Goal: Information Seeking & Learning: Stay updated

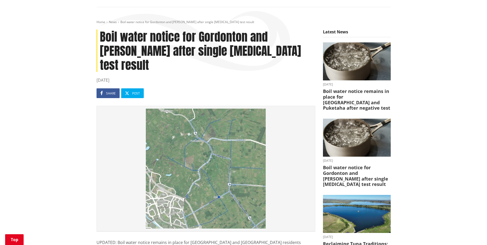
scroll to position [99, 0]
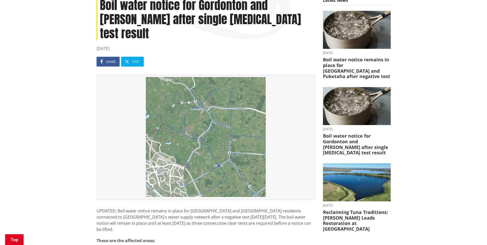
drag, startPoint x: 486, startPoint y: 51, endPoint x: 485, endPoint y: 54, distance: 3.7
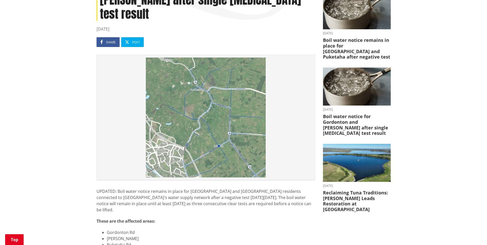
scroll to position [112, 0]
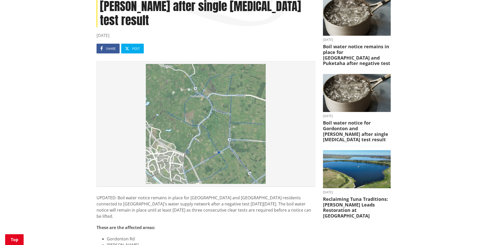
click at [198, 102] on img at bounding box center [205, 124] width 213 height 120
drag, startPoint x: 233, startPoint y: 105, endPoint x: 299, endPoint y: 76, distance: 72.0
click at [299, 76] on img at bounding box center [205, 124] width 213 height 120
click at [282, 79] on img at bounding box center [205, 124] width 213 height 120
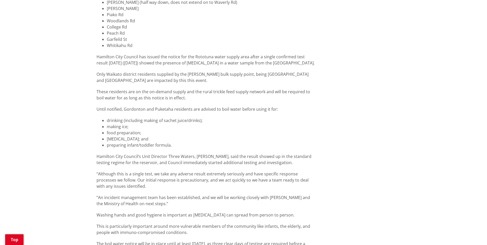
scroll to position [411, 0]
click at [482, 127] on div "Home News Boil water notice for Gordonton and Puketaha after single [MEDICAL_DA…" at bounding box center [243, 23] width 487 height 719
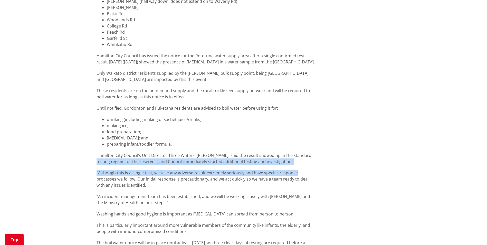
drag, startPoint x: 482, startPoint y: 127, endPoint x: 482, endPoint y: 140, distance: 12.6
click at [482, 140] on div "Home News Boil water notice for Gordonton and Puketaha after single [MEDICAL_DA…" at bounding box center [243, 23] width 487 height 719
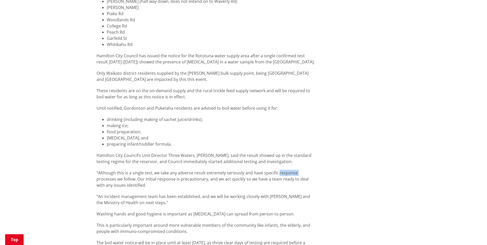
click at [482, 140] on div "Home News Boil water notice for Gordonton and Puketaha after single [MEDICAL_DA…" at bounding box center [243, 23] width 487 height 719
drag, startPoint x: 482, startPoint y: 140, endPoint x: 482, endPoint y: 145, distance: 5.4
click at [482, 145] on div "Home News Boil water notice for Gordonton and Puketaha after single [MEDICAL_DA…" at bounding box center [243, 23] width 487 height 719
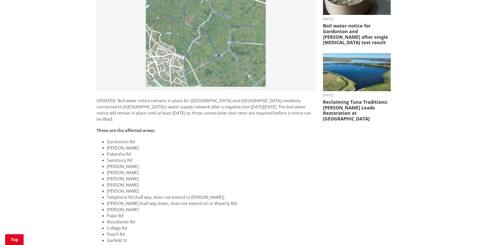
scroll to position [215, 0]
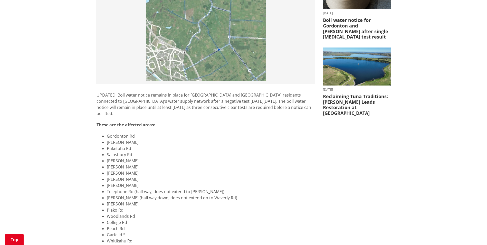
click at [485, 101] on div "Home News Boil water notice for Gordonton and Puketaha after single [MEDICAL_DA…" at bounding box center [243, 219] width 487 height 719
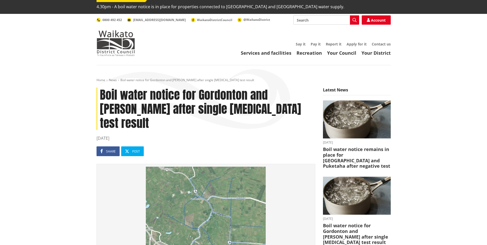
scroll to position [16, 0]
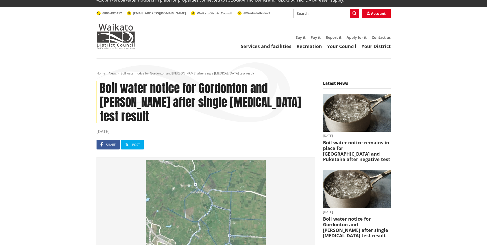
click at [486, 26] on header "Toggle search Toggle navigation Services and facilities Recreation Your Council…" at bounding box center [243, 32] width 487 height 51
drag, startPoint x: 486, startPoint y: 21, endPoint x: 486, endPoint y: 18, distance: 3.3
click at [486, 18] on header "Toggle search Toggle navigation Services and facilities Recreation Your Council…" at bounding box center [243, 32] width 487 height 51
drag, startPoint x: 486, startPoint y: 18, endPoint x: 486, endPoint y: 13, distance: 5.1
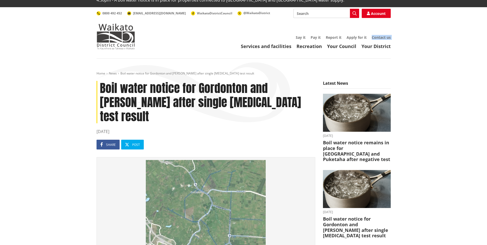
click at [486, 13] on header "Toggle search Toggle navigation Services and facilities Recreation Your Council…" at bounding box center [243, 32] width 487 height 51
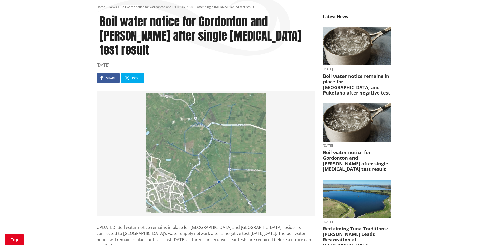
scroll to position [84, 0]
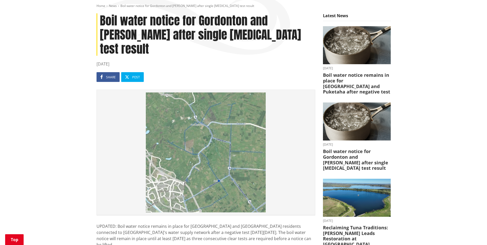
click at [194, 121] on img at bounding box center [205, 152] width 213 height 120
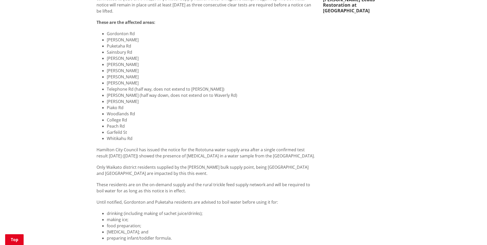
scroll to position [291, 0]
